Goal: Transaction & Acquisition: Purchase product/service

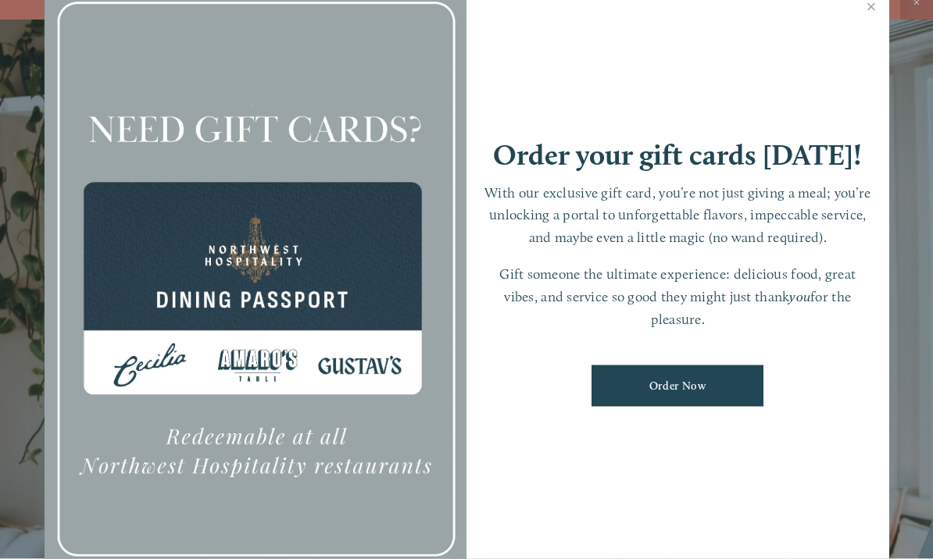
scroll to position [33, 0]
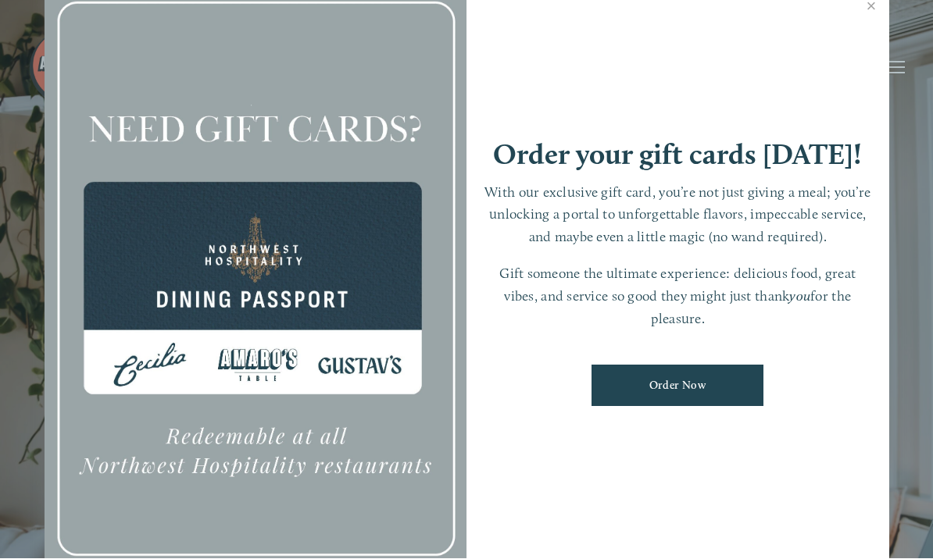
click at [459, 139] on div at bounding box center [256, 279] width 423 height 591
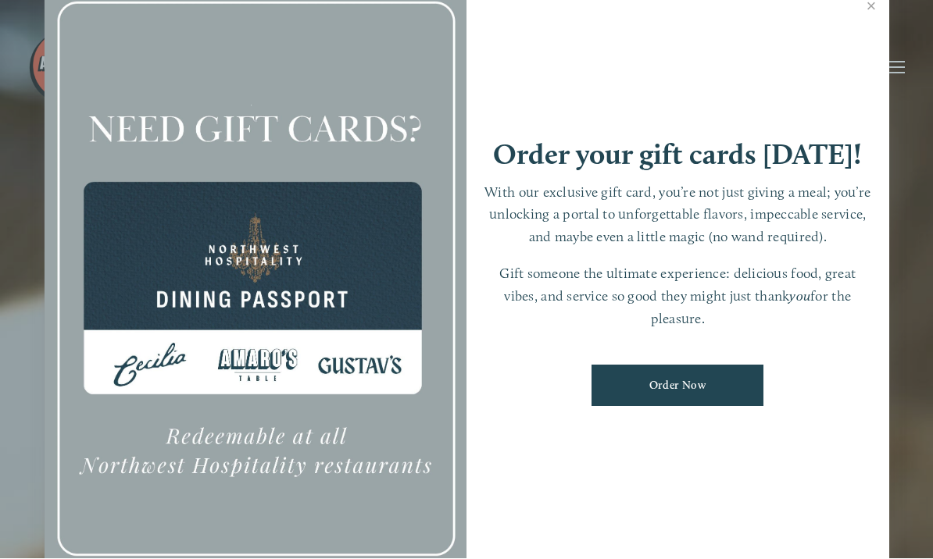
click at [428, 128] on div at bounding box center [256, 279] width 423 height 591
click at [866, 26] on link "Close" at bounding box center [871, 9] width 30 height 44
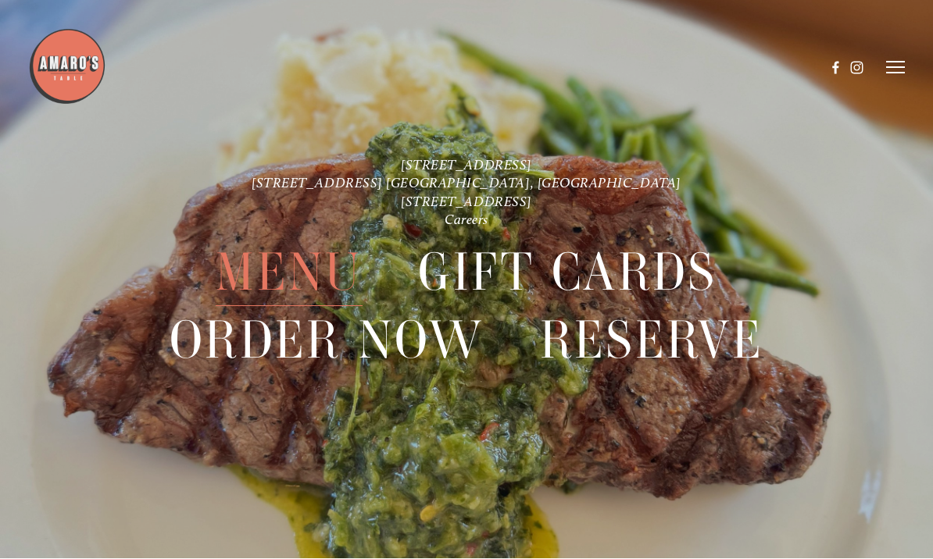
click at [298, 270] on span "Menu" at bounding box center [289, 273] width 146 height 68
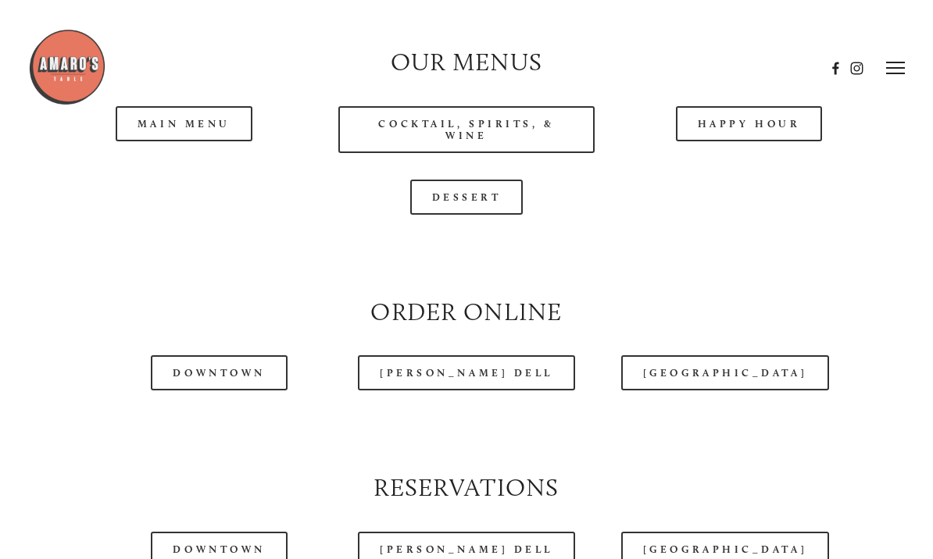
scroll to position [1446, 0]
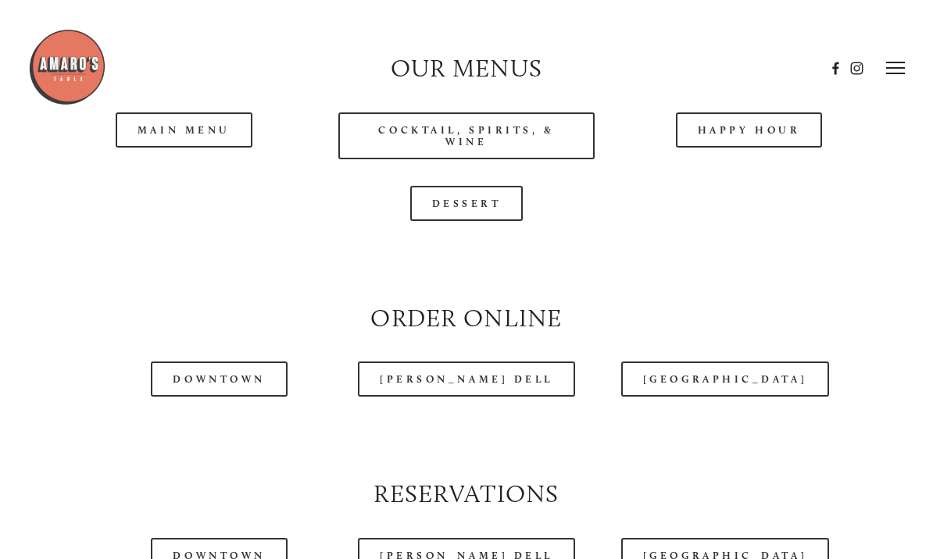
click at [466, 439] on div at bounding box center [467, 436] width 848 height 53
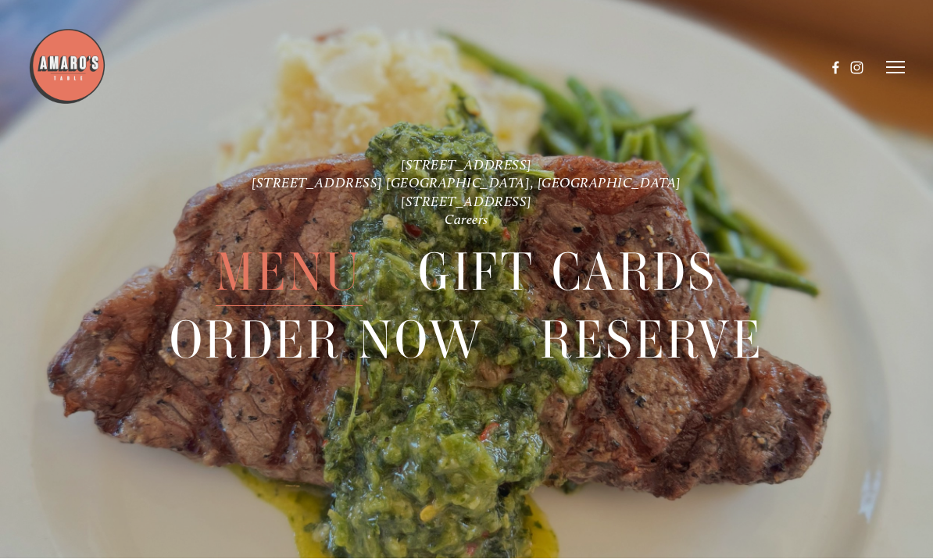
scroll to position [3256, 0]
click at [316, 351] on span "Order Now" at bounding box center [327, 341] width 314 height 68
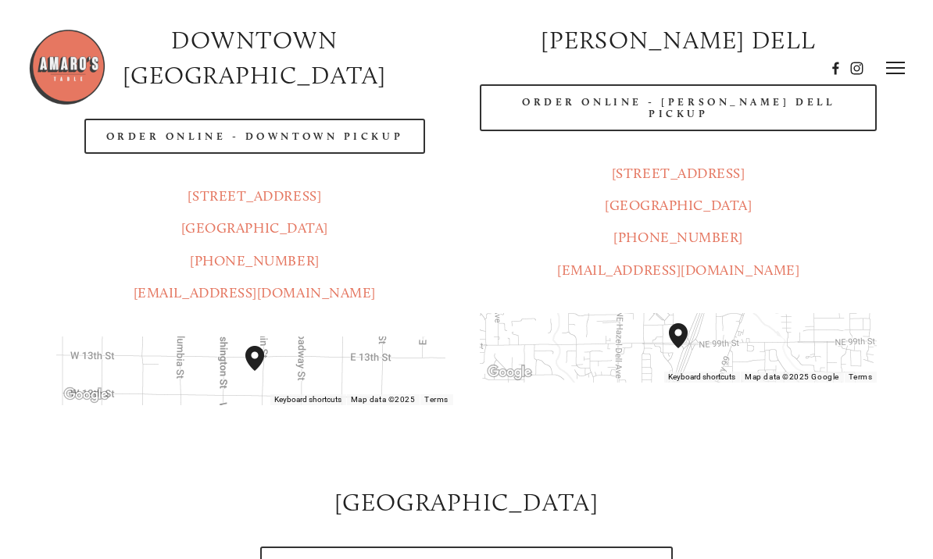
scroll to position [302, 0]
click at [268, 96] on div at bounding box center [427, 68] width 798 height 80
click at [314, 99] on div at bounding box center [427, 68] width 798 height 80
click at [234, 93] on div at bounding box center [427, 68] width 798 height 80
click at [73, 69] on img at bounding box center [67, 67] width 78 height 78
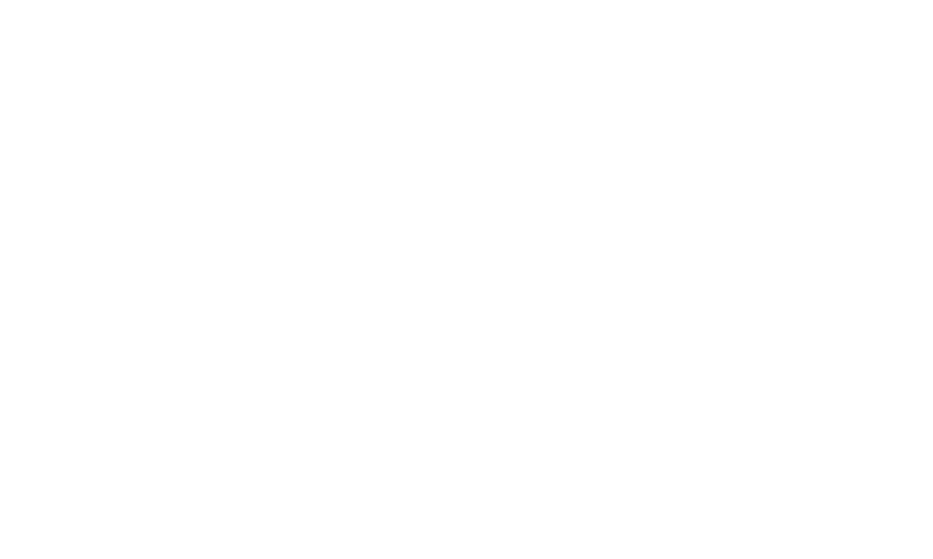
scroll to position [65, 0]
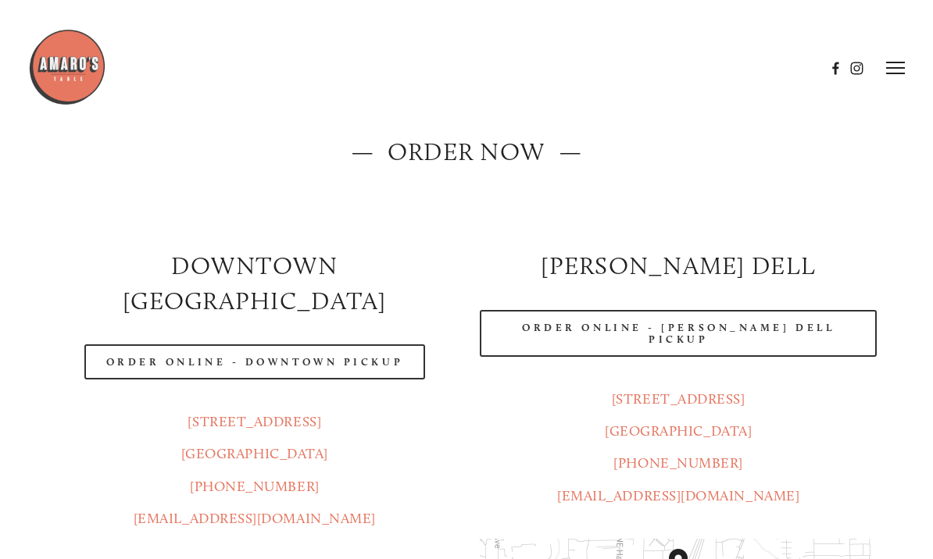
scroll to position [41, 0]
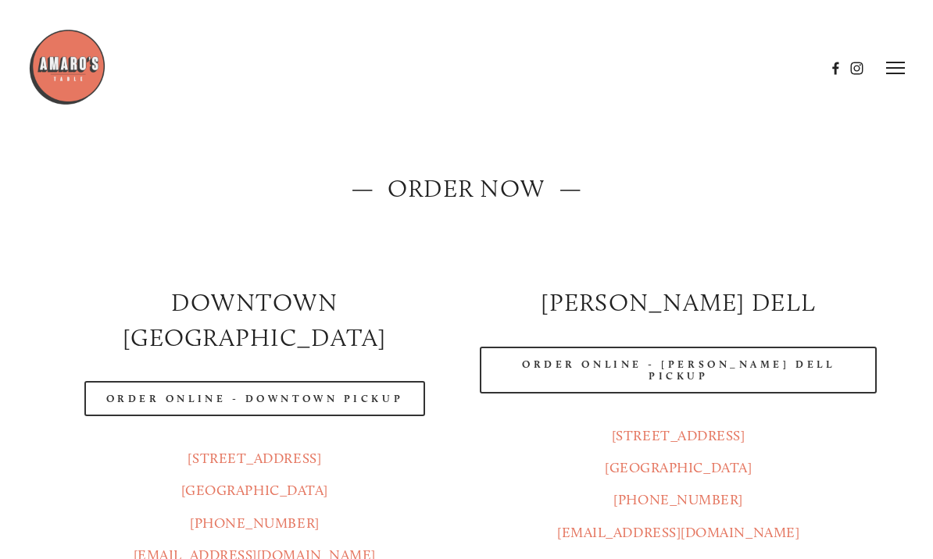
click at [344, 381] on link "Order Online - Downtown pickup" at bounding box center [254, 398] width 341 height 35
